Goal: Check status

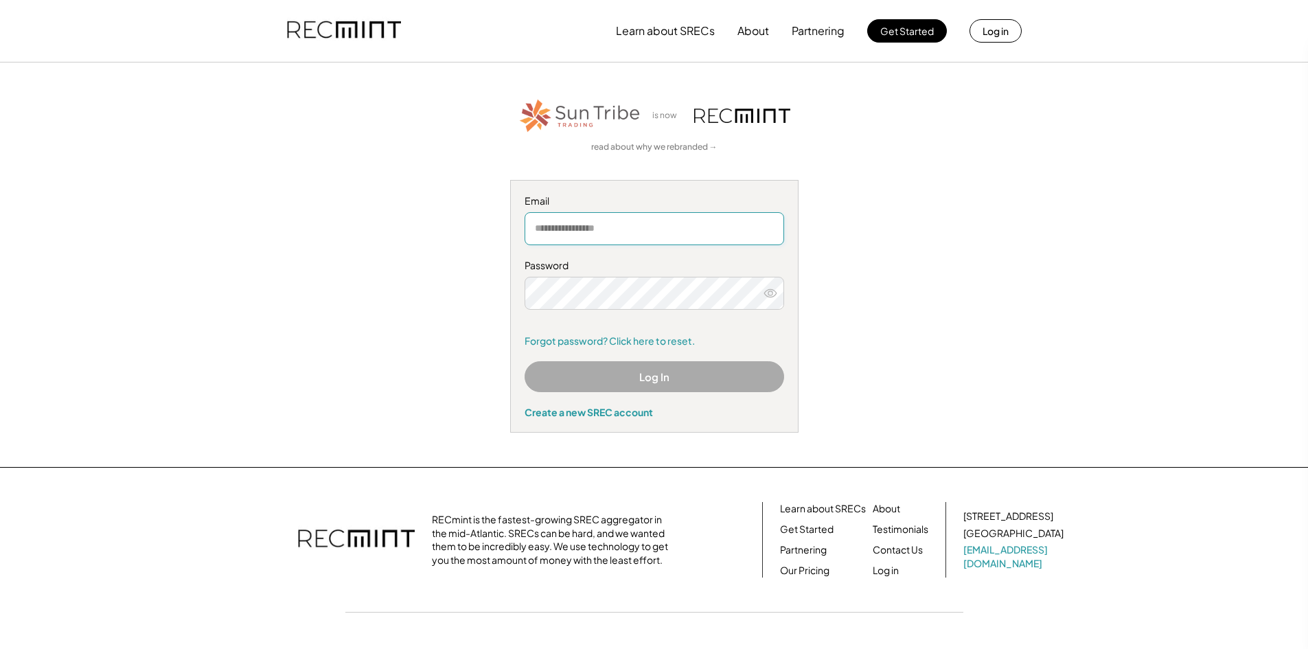
click at [549, 238] on input "email" at bounding box center [655, 228] width 260 height 33
click at [552, 229] on input "email" at bounding box center [655, 228] width 260 height 33
click at [558, 225] on input "email" at bounding box center [655, 228] width 260 height 33
type input "**********"
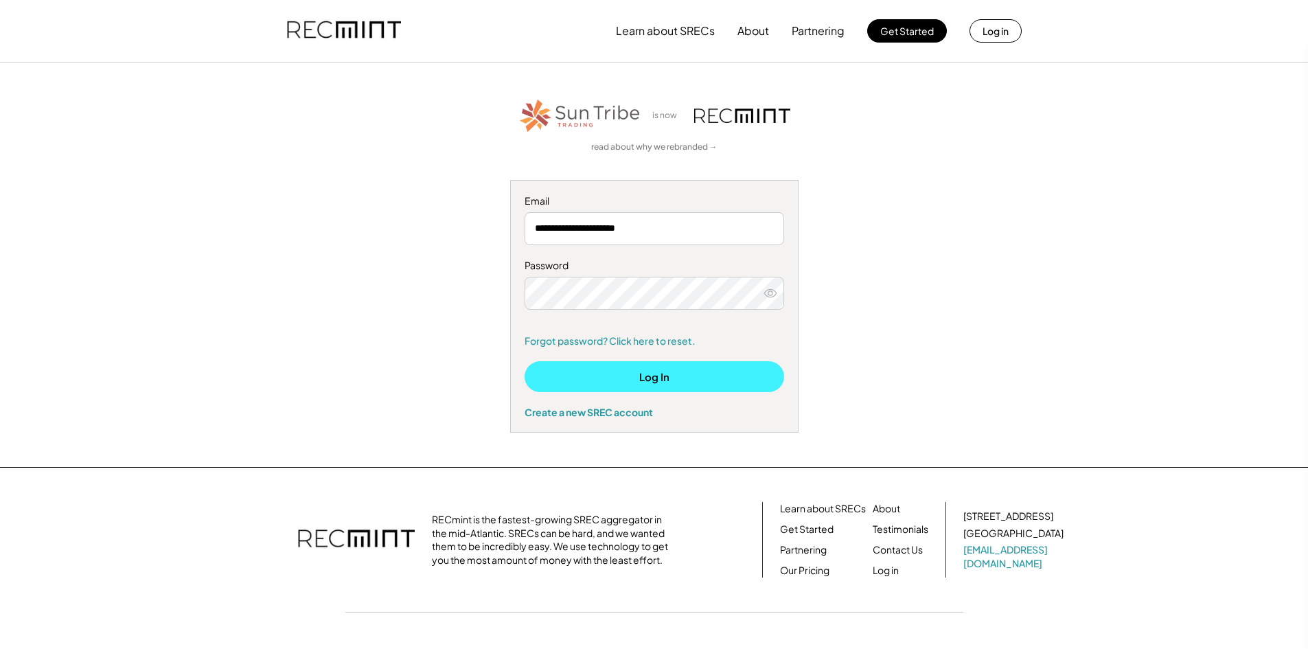
click at [665, 376] on button "Log In" at bounding box center [655, 376] width 260 height 31
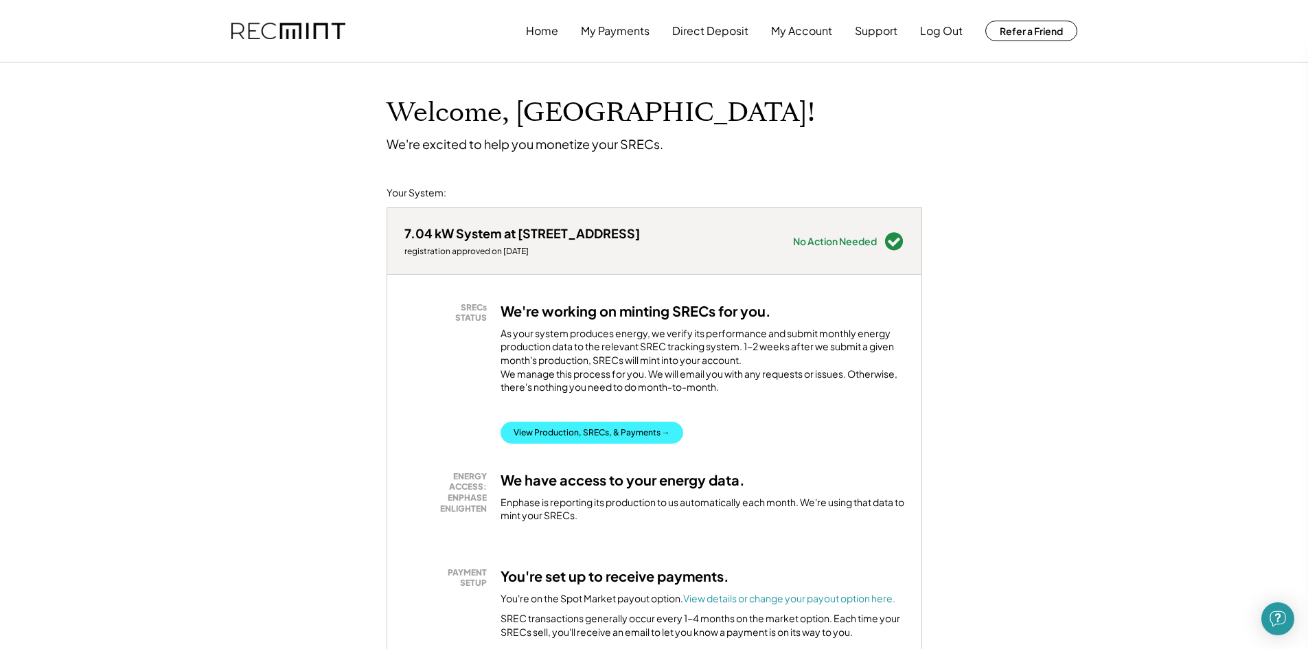
click at [593, 440] on button "View Production, SRECs, & Payments →" at bounding box center [592, 433] width 183 height 22
